Goal: Task Accomplishment & Management: Complete application form

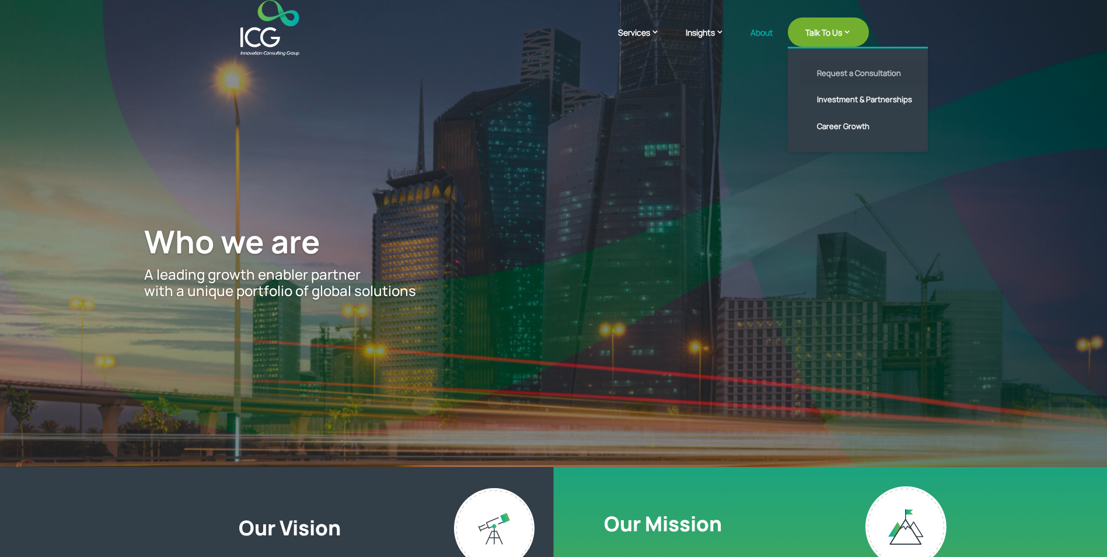
click at [850, 76] on link "Request a Consultation" at bounding box center [867, 73] width 134 height 27
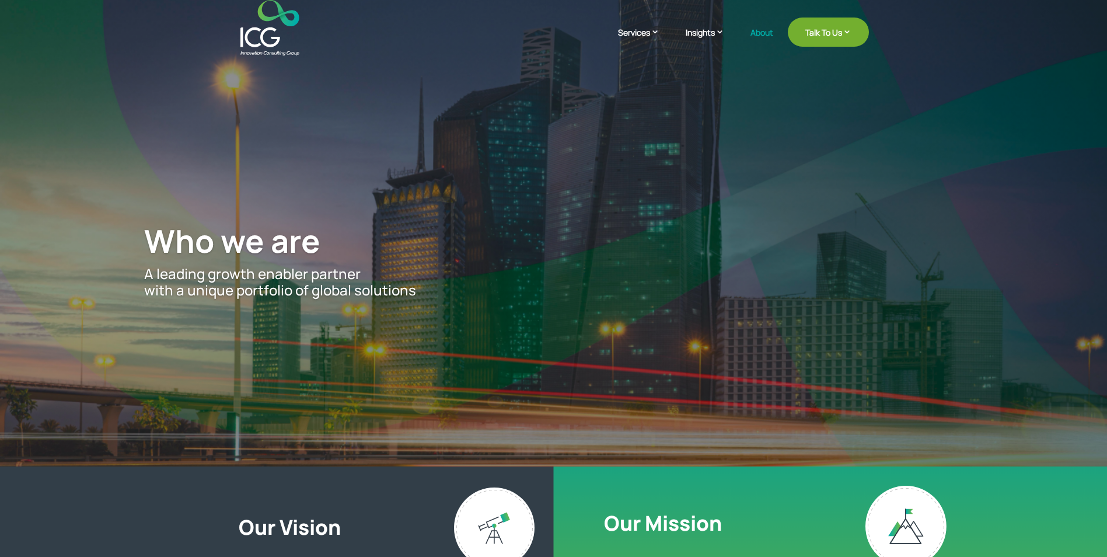
click at [268, 40] on img at bounding box center [269, 27] width 59 height 55
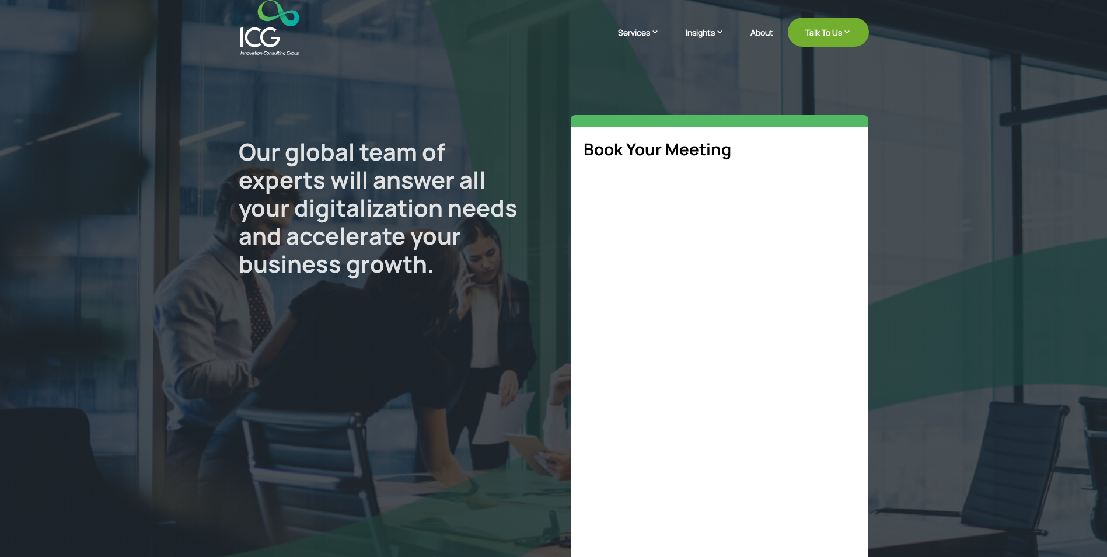
select select "**"
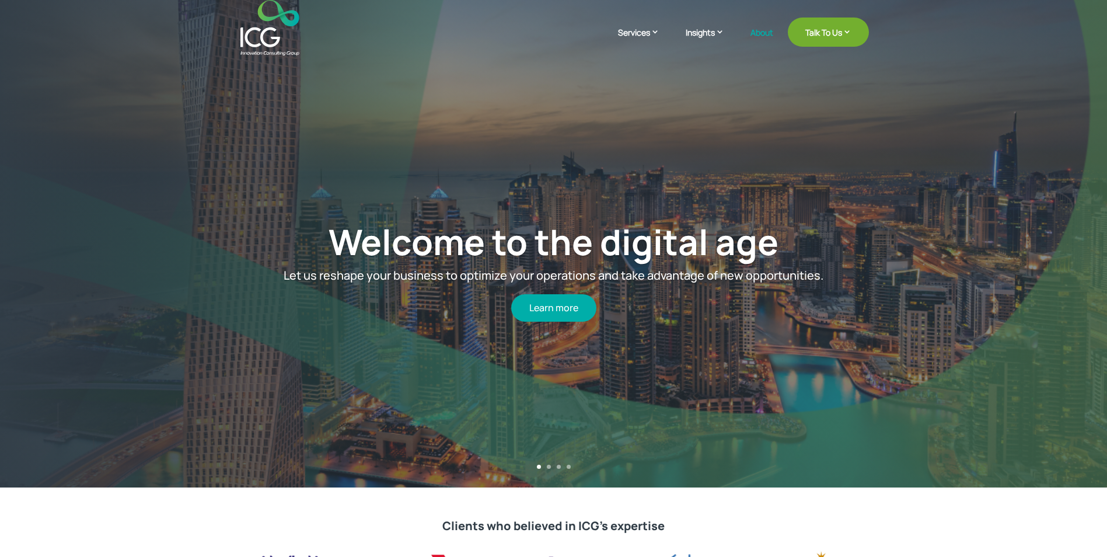
click at [766, 32] on link "About" at bounding box center [762, 41] width 23 height 27
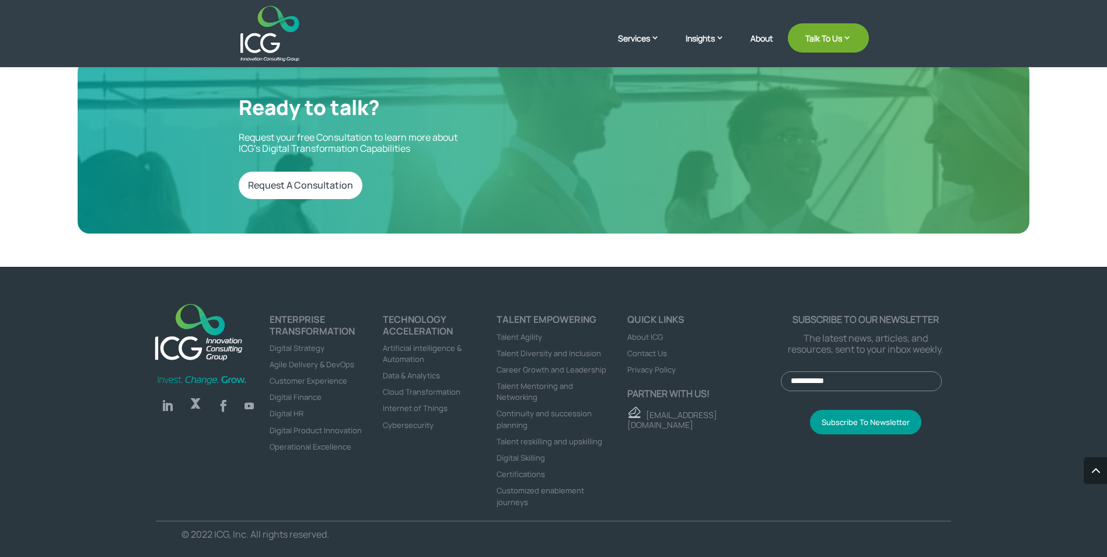
scroll to position [3224, 0]
drag, startPoint x: 702, startPoint y: 410, endPoint x: 645, endPoint y: 410, distance: 56.6
click at [645, 410] on p "[EMAIL_ADDRESS][DOMAIN_NAME]" at bounding box center [703, 417] width 153 height 23
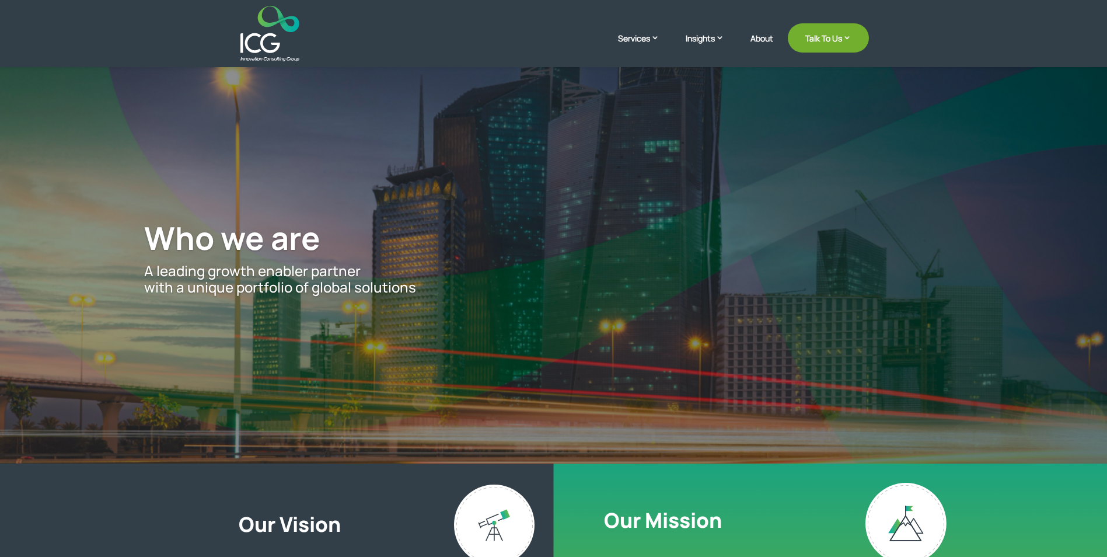
scroll to position [0, 0]
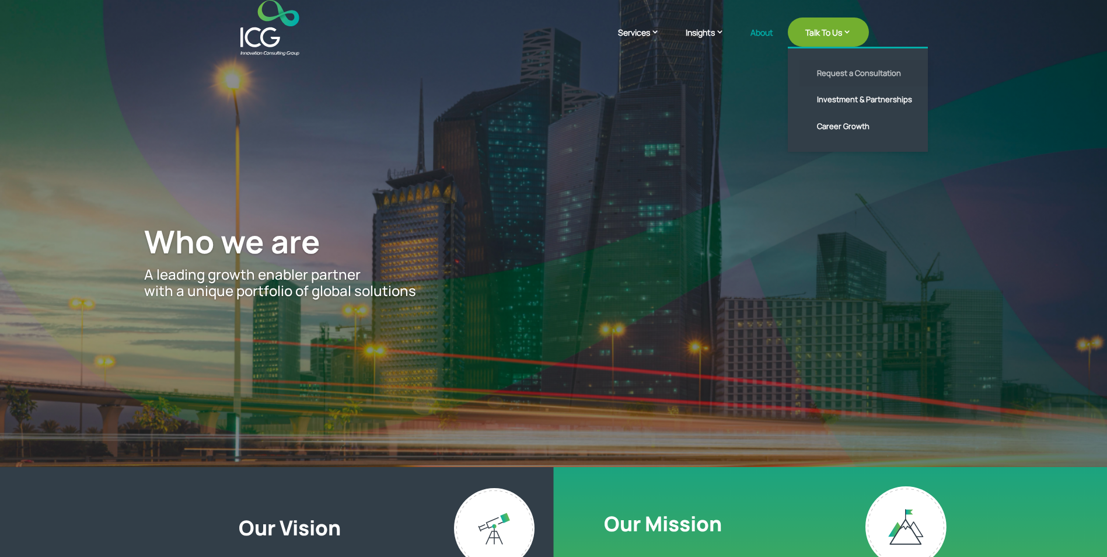
click at [848, 70] on link "Request a Consultation" at bounding box center [867, 73] width 134 height 27
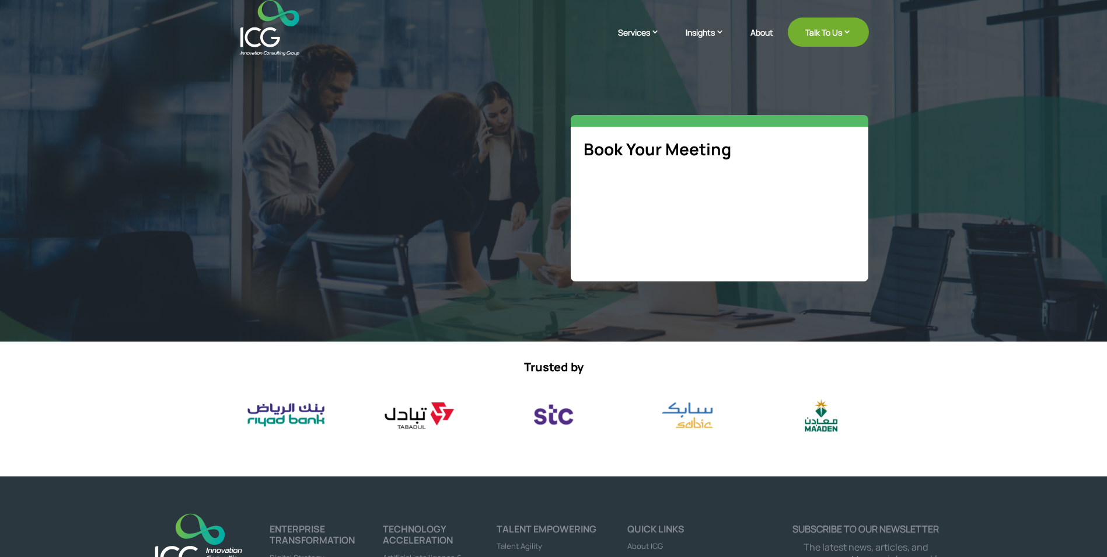
select select "**"
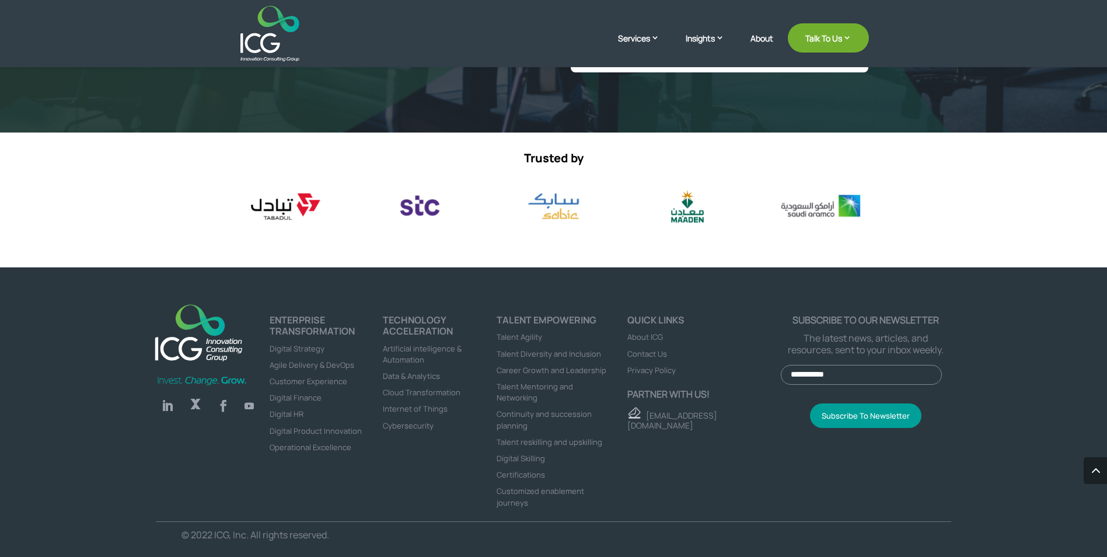
scroll to position [528, 0]
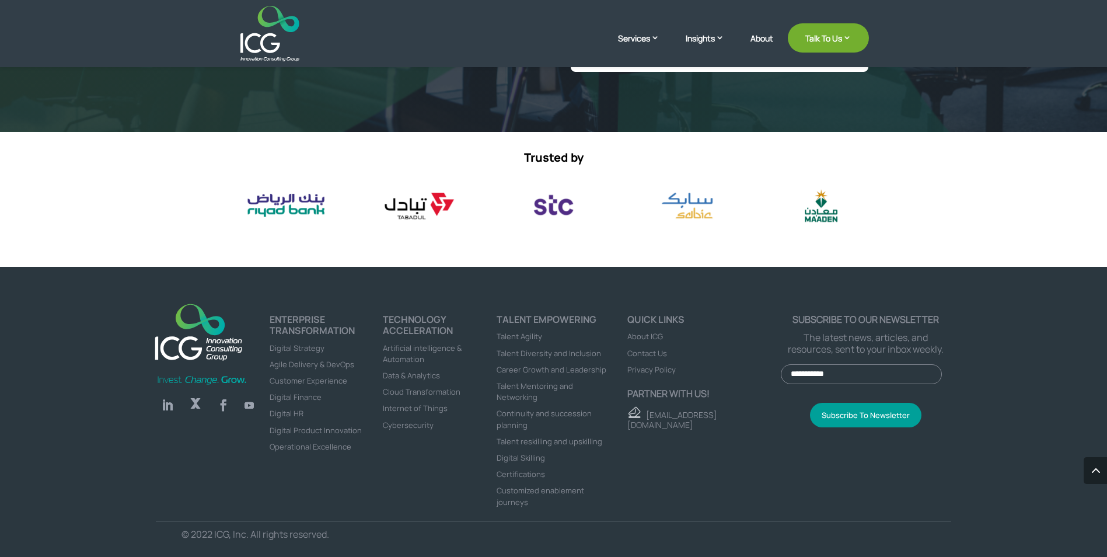
click at [280, 45] on img at bounding box center [269, 33] width 59 height 55
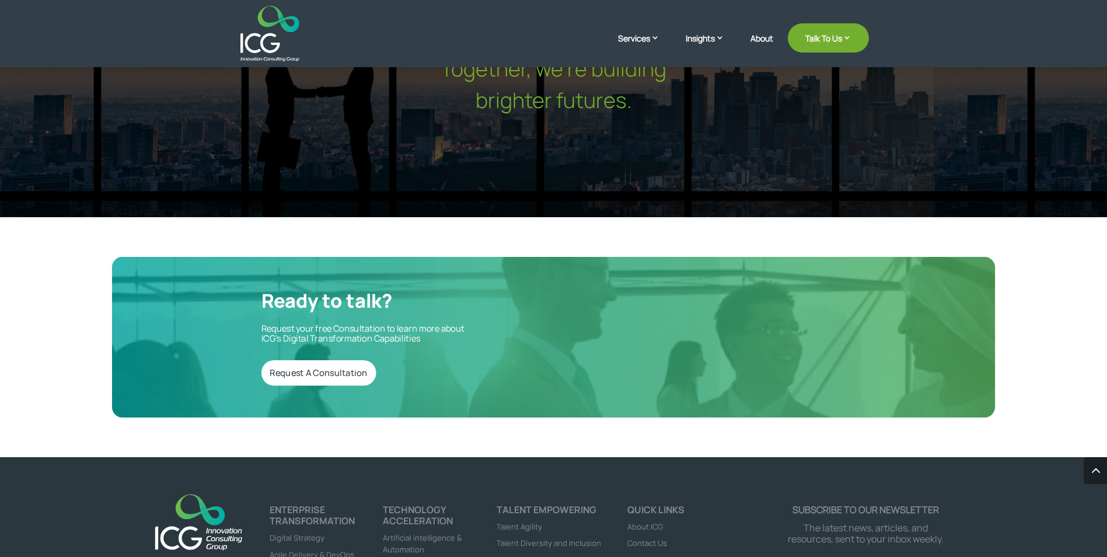
scroll to position [3899, 0]
